Goal: Task Accomplishment & Management: Manage account settings

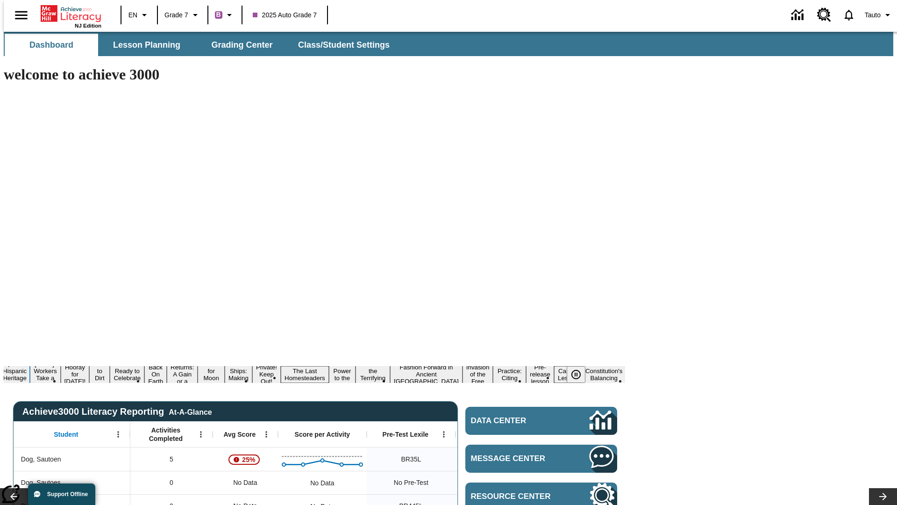
click at [30, 359] on button "¡Viva Hispanic Heritage Month!" at bounding box center [15, 374] width 30 height 30
click at [580, 369] on icon "Pause" at bounding box center [576, 374] width 11 height 11
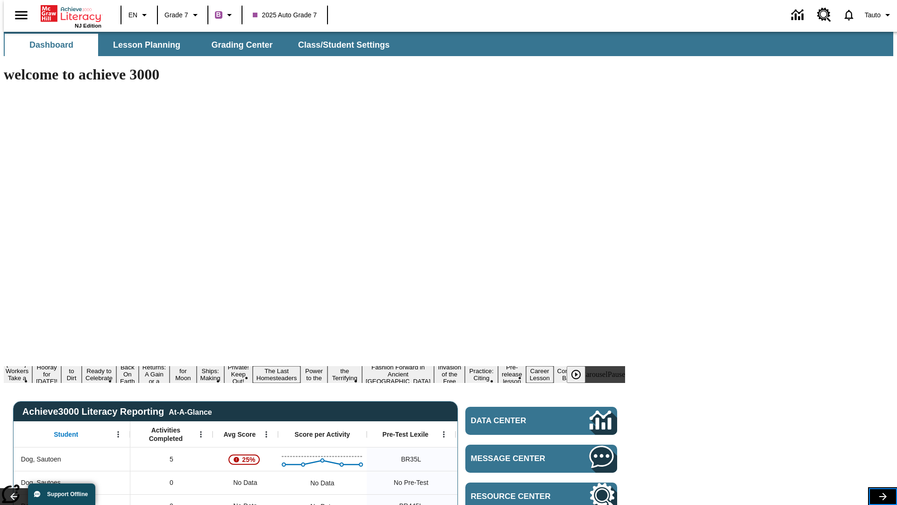
click at [880, 493] on icon "Lesson carousel, Next" at bounding box center [883, 496] width 7 height 7
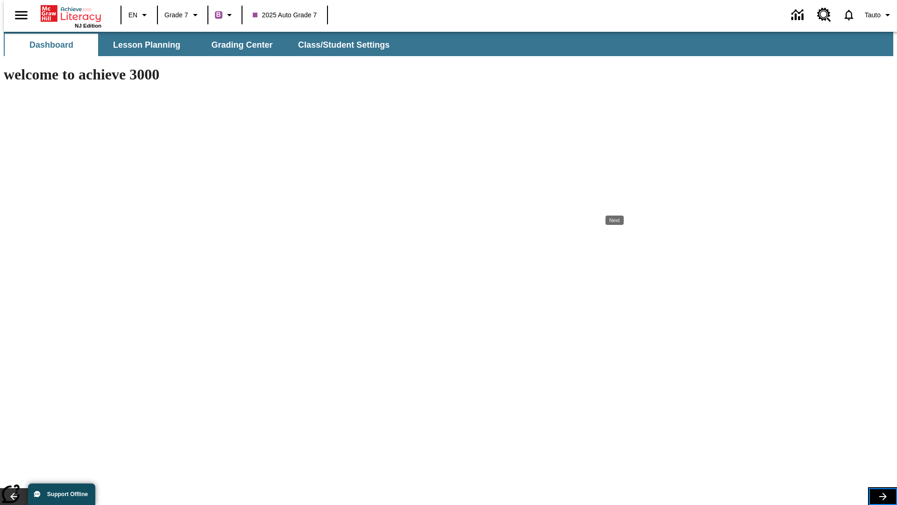
click at [880, 493] on icon "Lesson carousel, Next" at bounding box center [883, 496] width 7 height 7
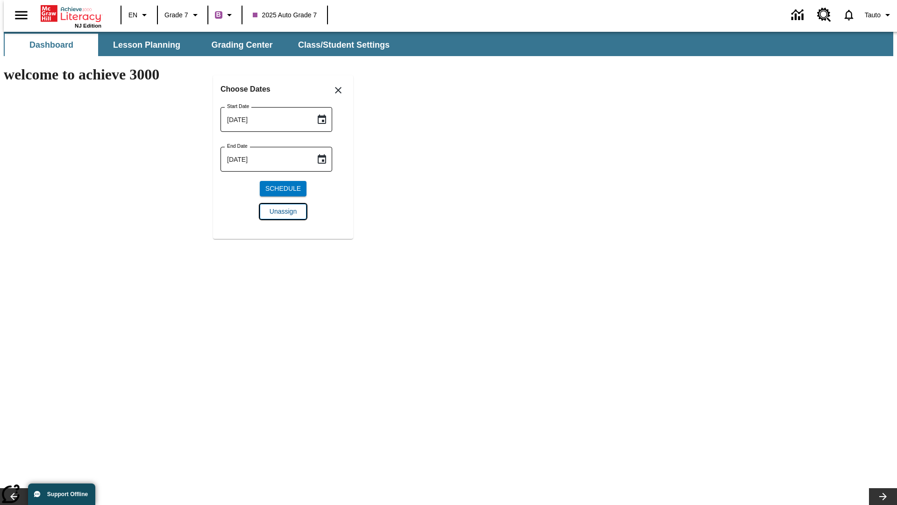
click at [283, 211] on span "Unassign" at bounding box center [283, 212] width 27 height 10
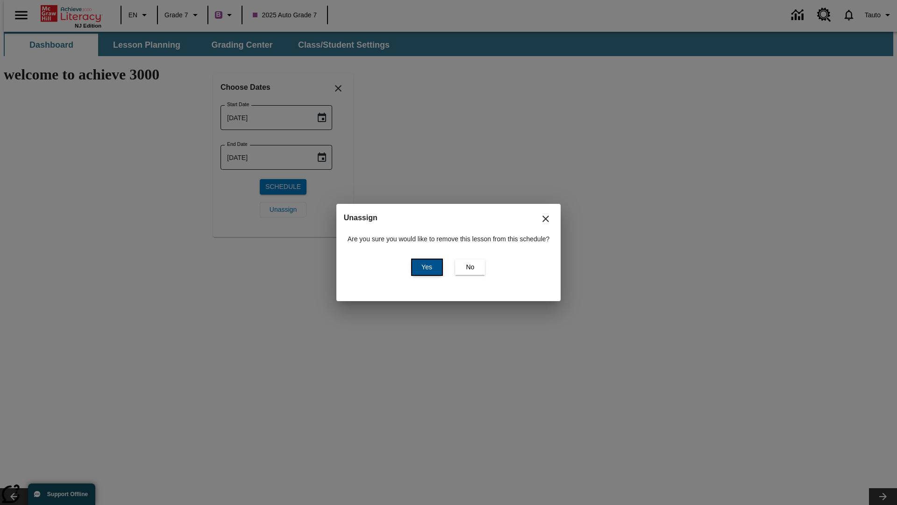
click at [425, 267] on span "Yes" at bounding box center [427, 267] width 11 height 10
